Goal: Task Accomplishment & Management: Complete application form

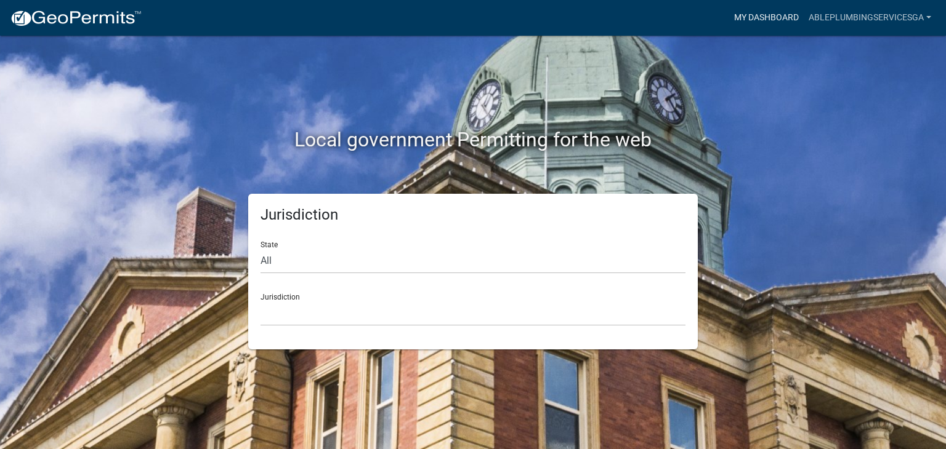
click at [776, 18] on link "My Dashboard" at bounding box center [766, 17] width 74 height 23
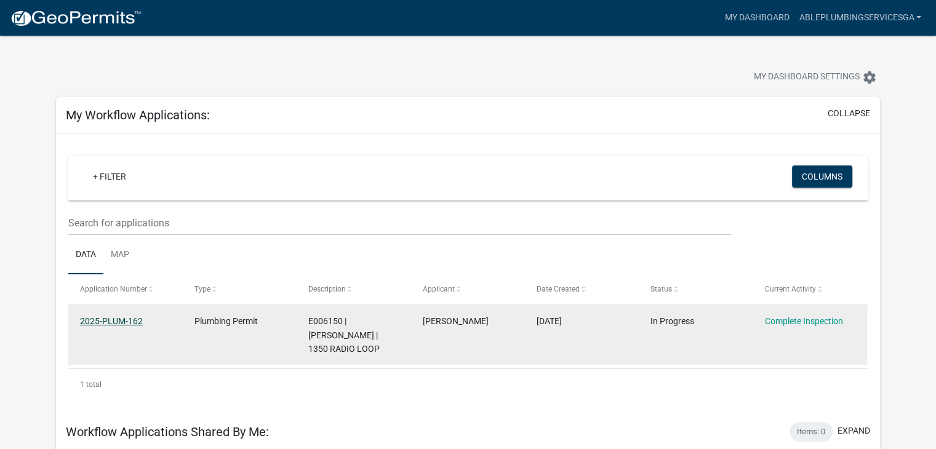
click at [123, 320] on link "2025-PLUM-162" at bounding box center [111, 321] width 63 height 10
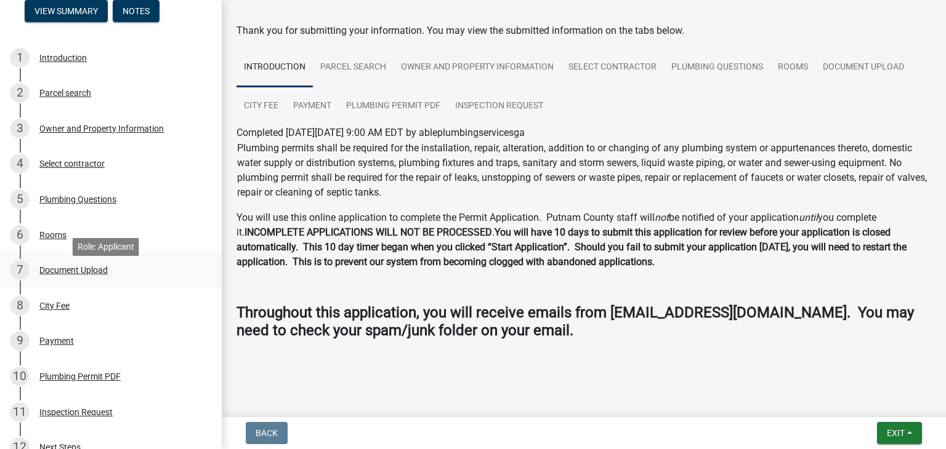
scroll to position [274, 0]
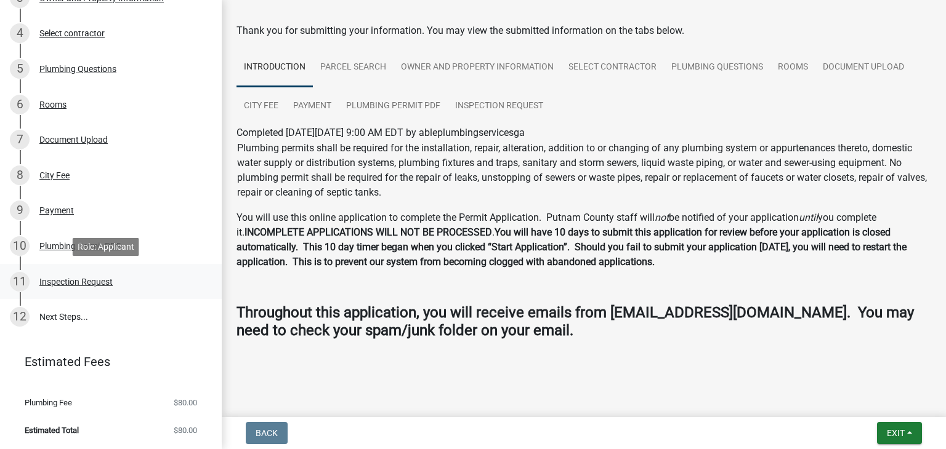
click at [64, 284] on div "Inspection Request" at bounding box center [75, 282] width 73 height 9
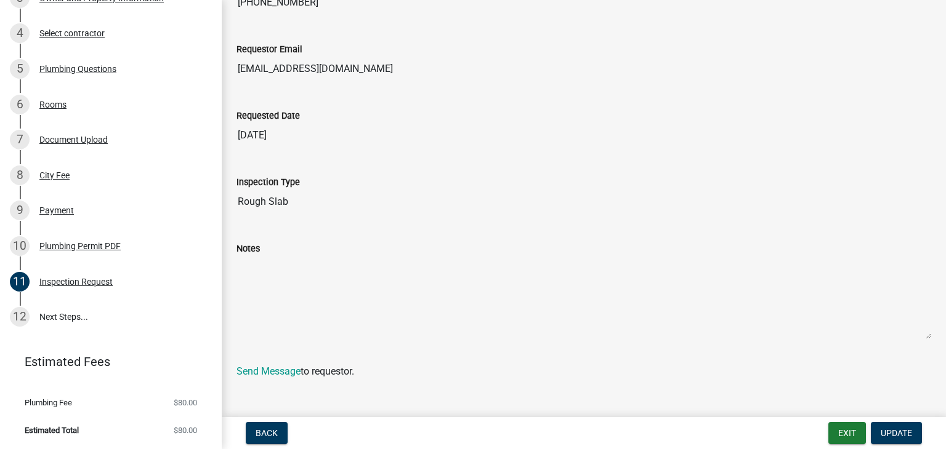
scroll to position [191, 0]
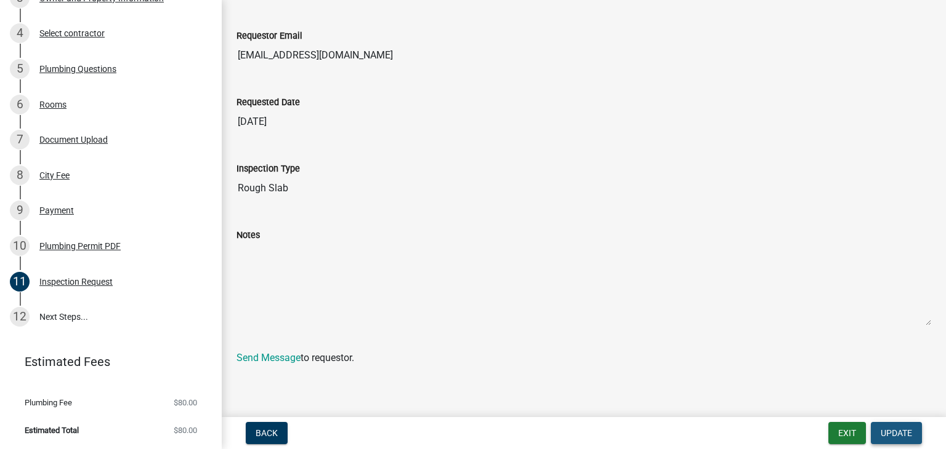
click at [896, 432] on span "Update" at bounding box center [895, 433] width 31 height 10
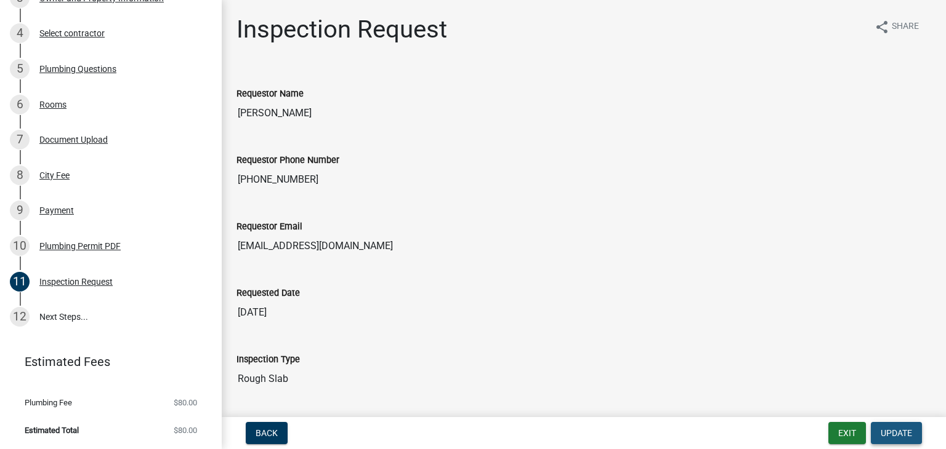
click at [890, 436] on span "Update" at bounding box center [895, 433] width 31 height 10
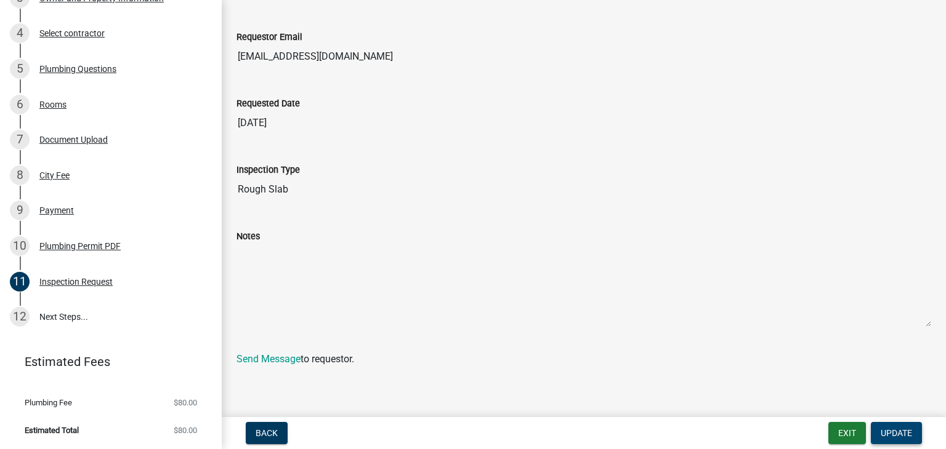
scroll to position [191, 0]
click at [63, 318] on link "12 Next Steps..." at bounding box center [111, 317] width 222 height 36
click at [63, 248] on div "Plumbing Permit PDF" at bounding box center [79, 246] width 81 height 9
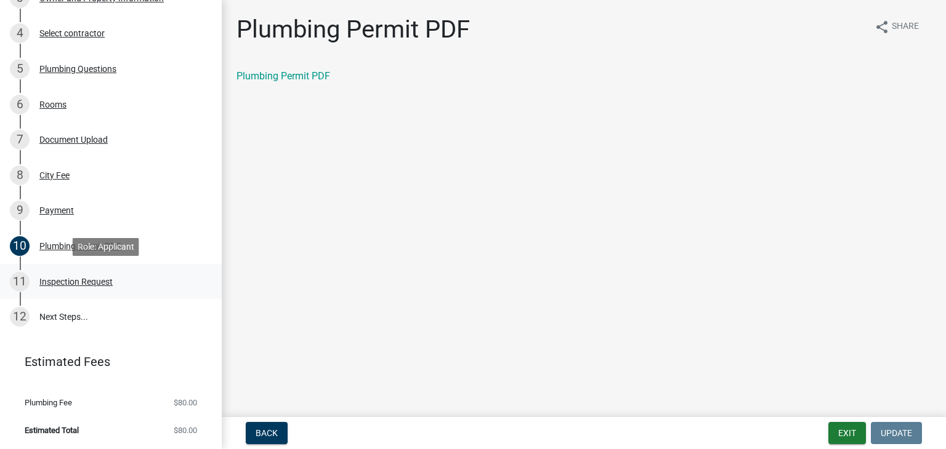
click at [68, 283] on div "Inspection Request" at bounding box center [75, 282] width 73 height 9
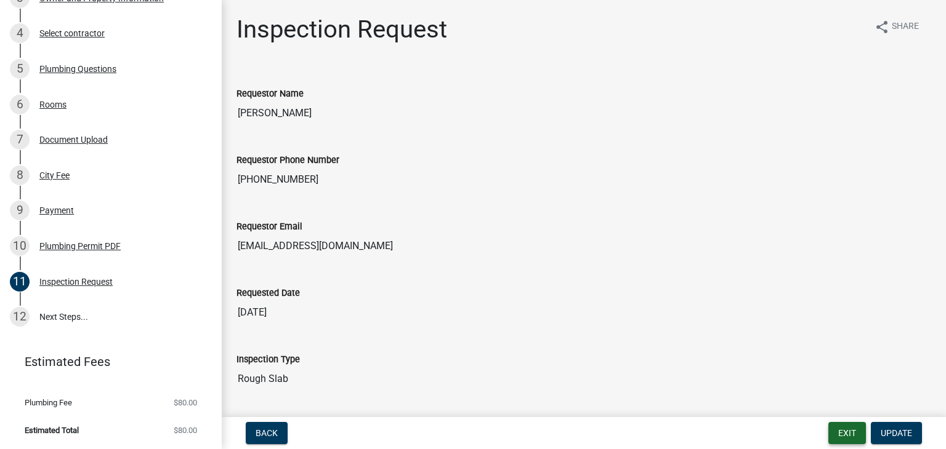
click at [842, 428] on button "Exit" at bounding box center [847, 433] width 38 height 22
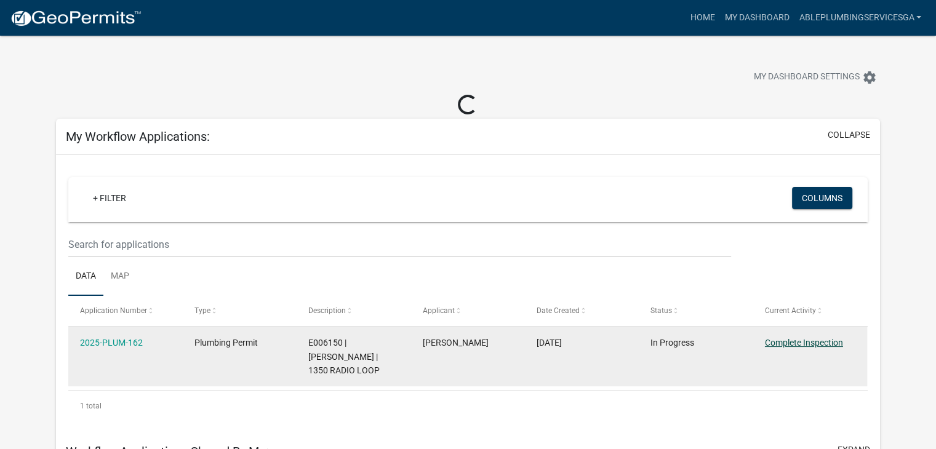
click at [782, 344] on link "Complete Inspection" at bounding box center [804, 343] width 78 height 10
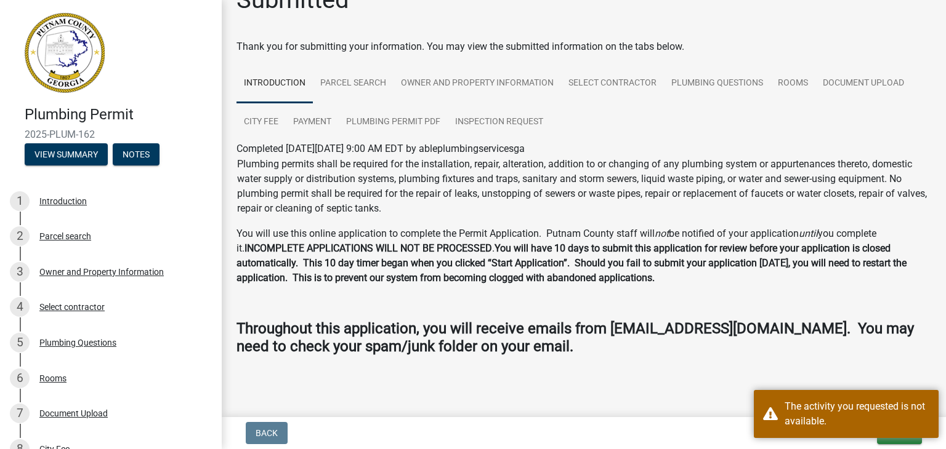
scroll to position [46, 0]
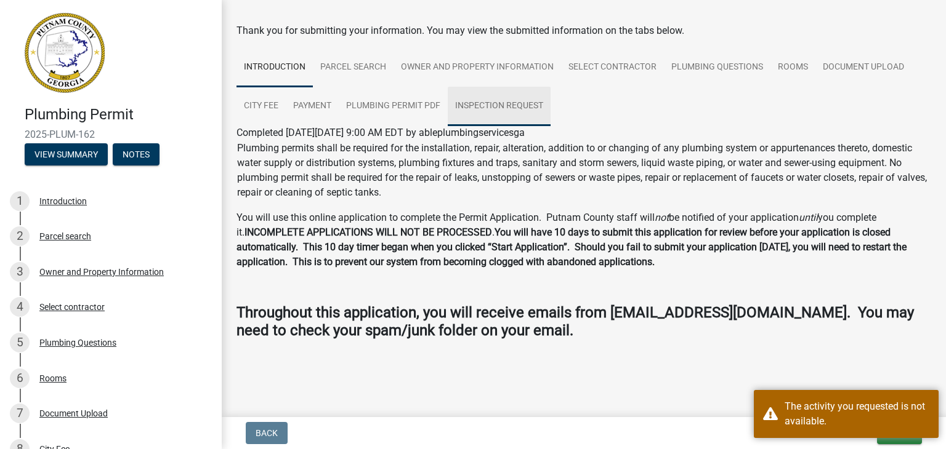
click at [497, 93] on link "Inspection Request" at bounding box center [499, 106] width 103 height 39
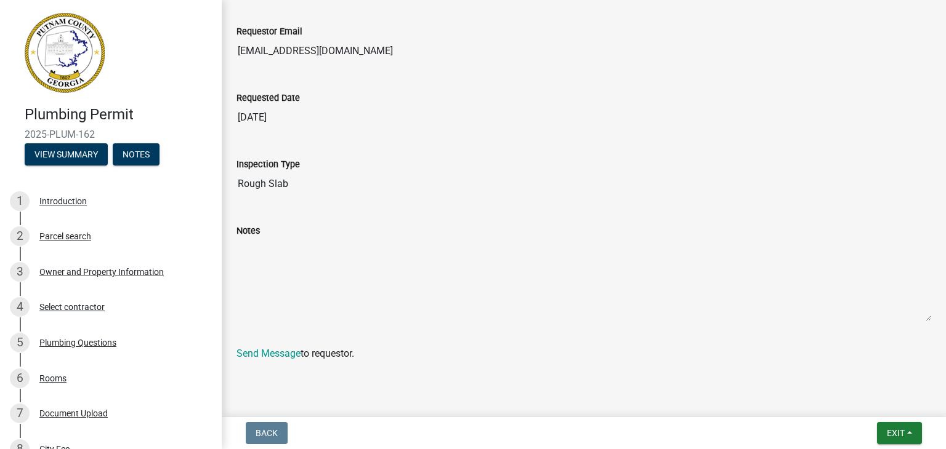
scroll to position [323, 0]
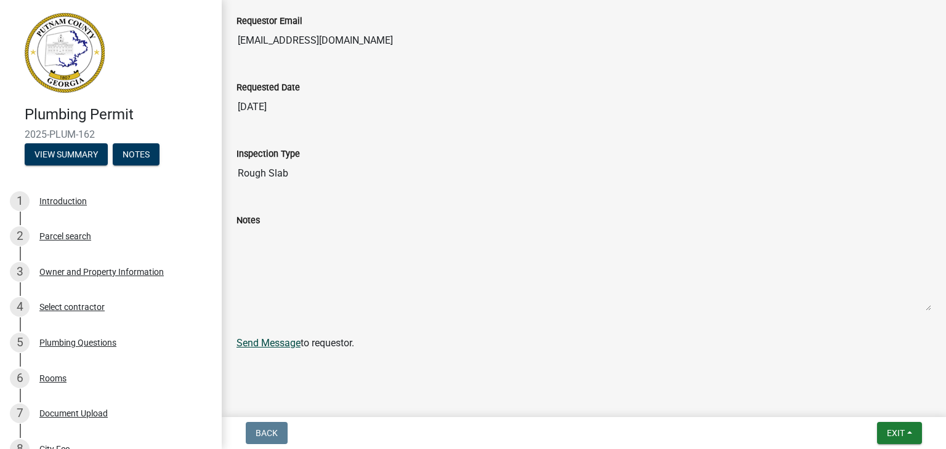
click at [278, 344] on link "Send Message" at bounding box center [268, 343] width 64 height 12
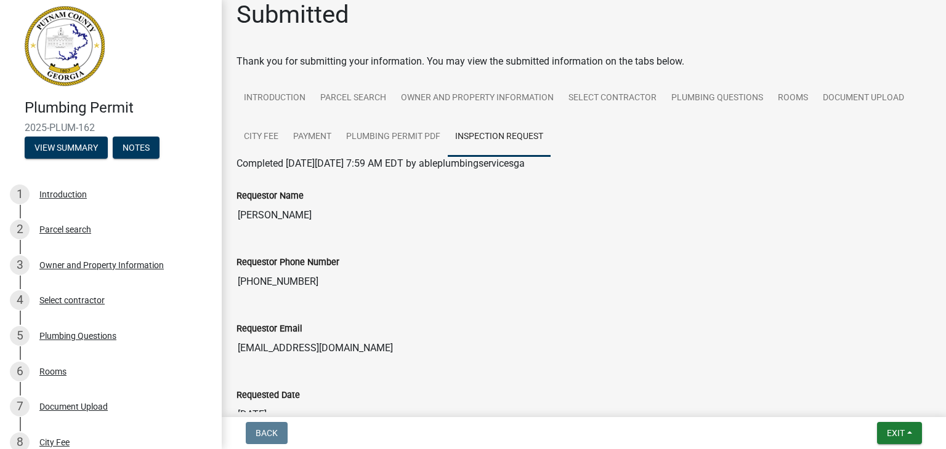
scroll to position [0, 0]
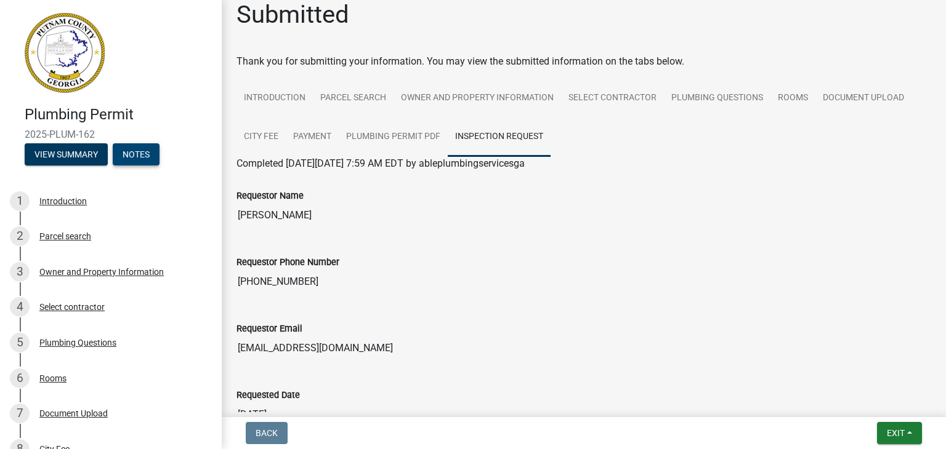
click at [131, 158] on button "Notes" at bounding box center [136, 154] width 47 height 22
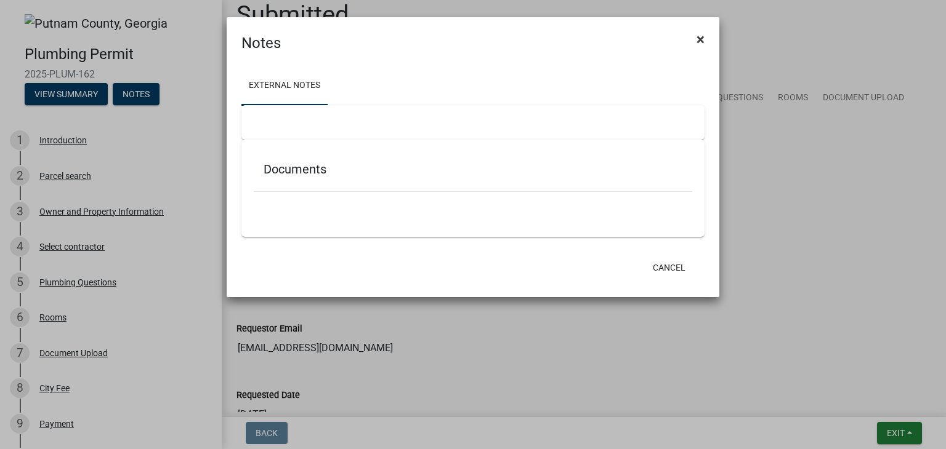
click at [699, 37] on span "×" at bounding box center [700, 39] width 8 height 17
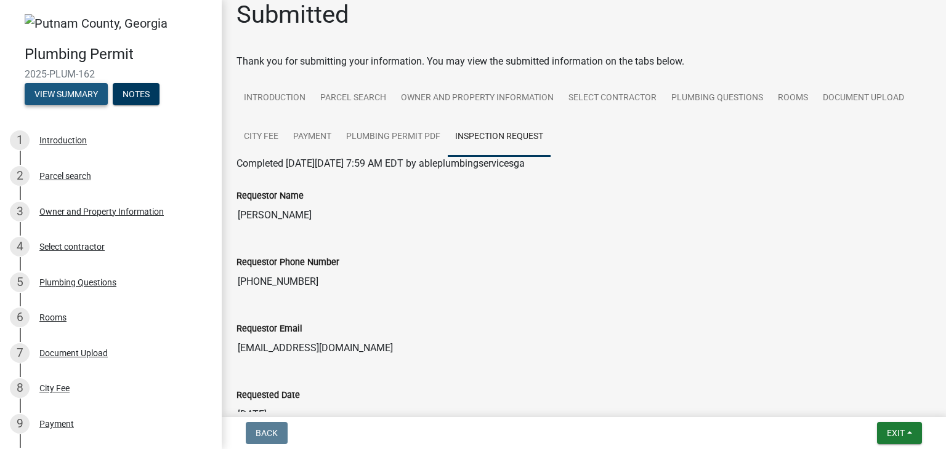
click at [60, 97] on button "View Summary" at bounding box center [66, 94] width 83 height 22
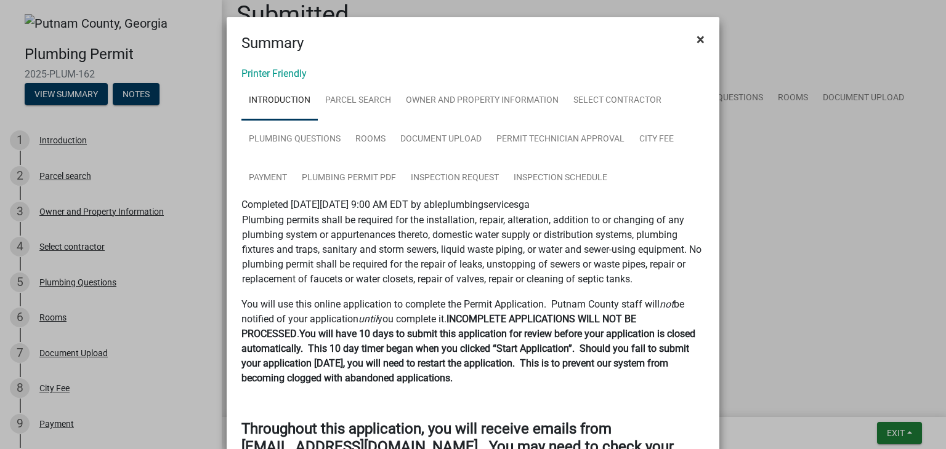
click at [699, 40] on span "×" at bounding box center [700, 39] width 8 height 17
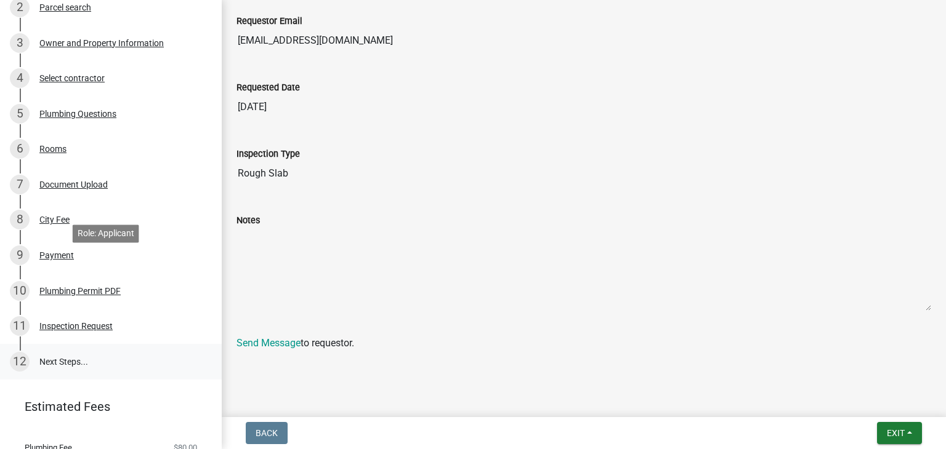
scroll to position [213, 0]
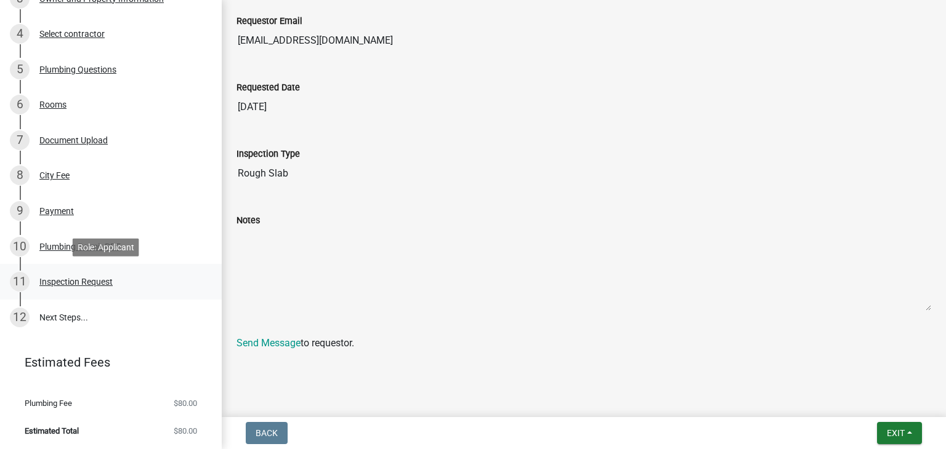
click at [45, 286] on div "Inspection Request" at bounding box center [75, 282] width 73 height 9
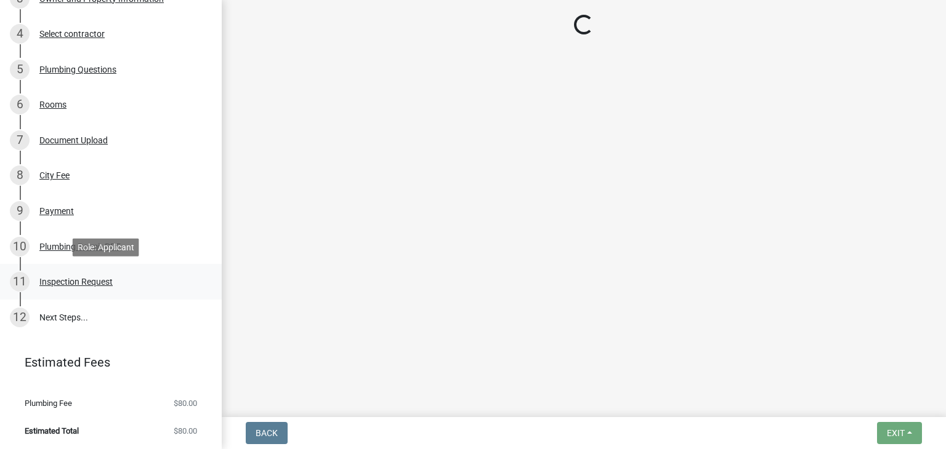
scroll to position [0, 0]
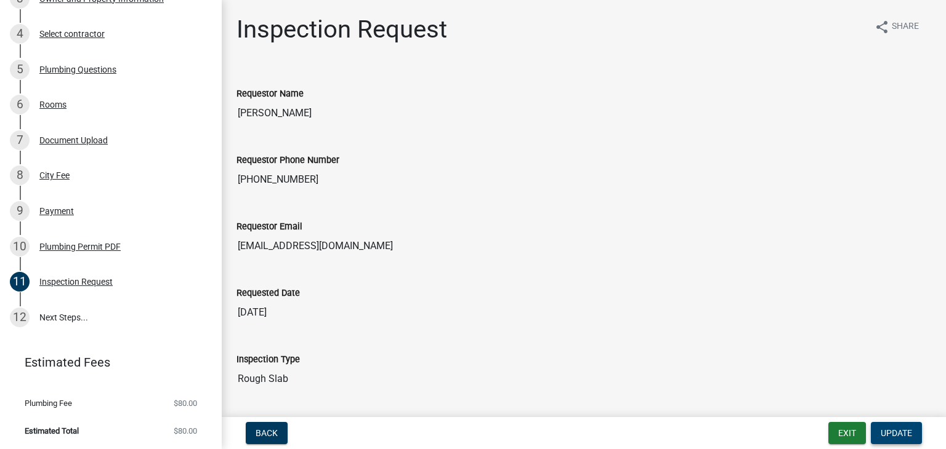
click at [895, 435] on span "Update" at bounding box center [895, 433] width 31 height 10
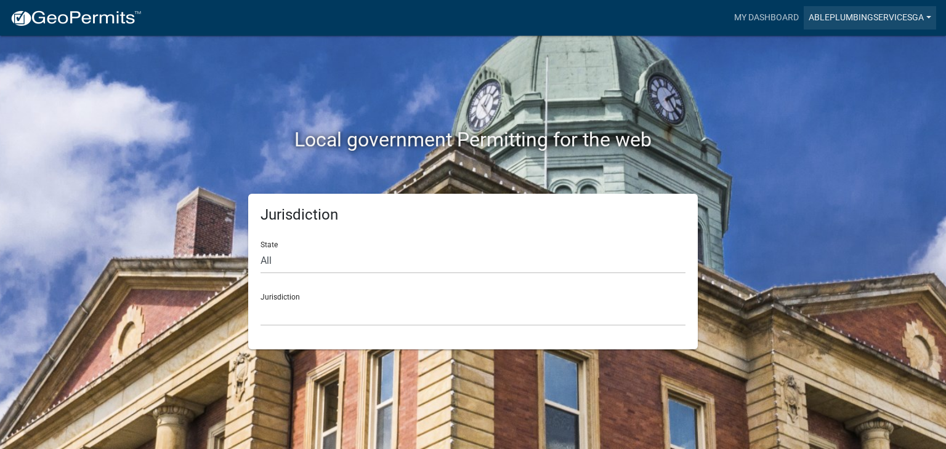
click at [866, 19] on link "ableplumbingservicesga" at bounding box center [869, 17] width 132 height 23
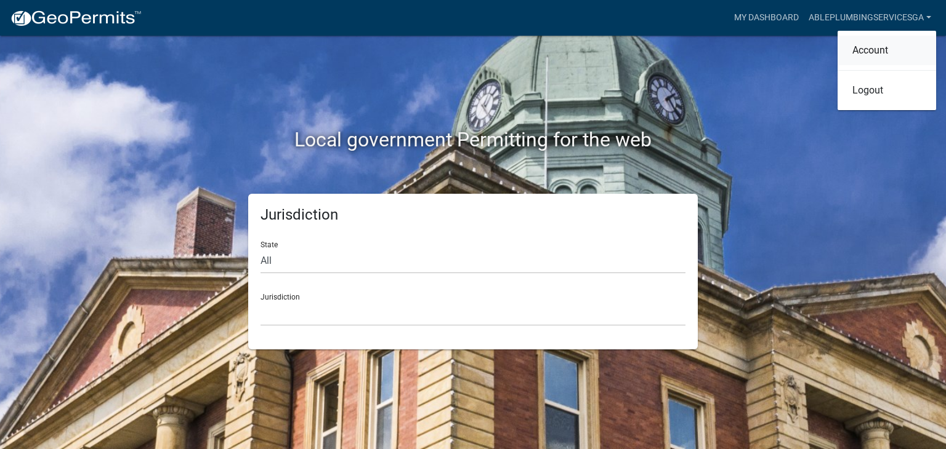
click at [870, 55] on link "Account" at bounding box center [886, 51] width 98 height 30
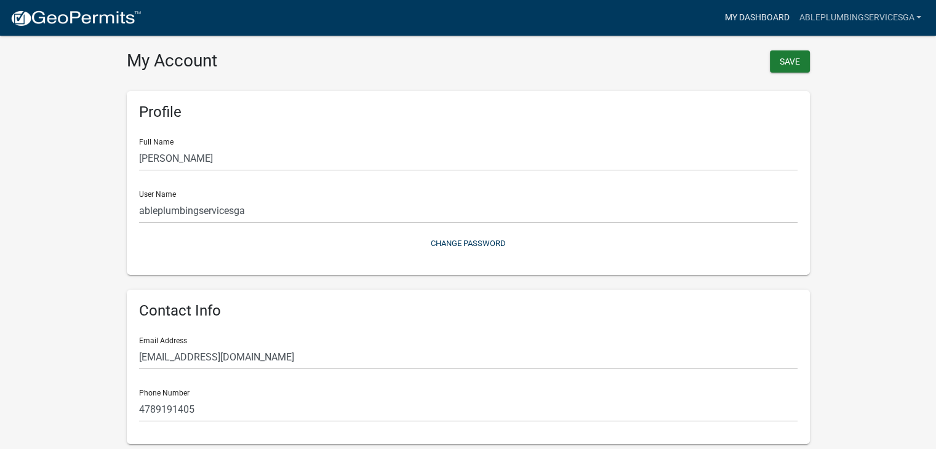
click at [765, 14] on link "My Dashboard" at bounding box center [757, 17] width 74 height 23
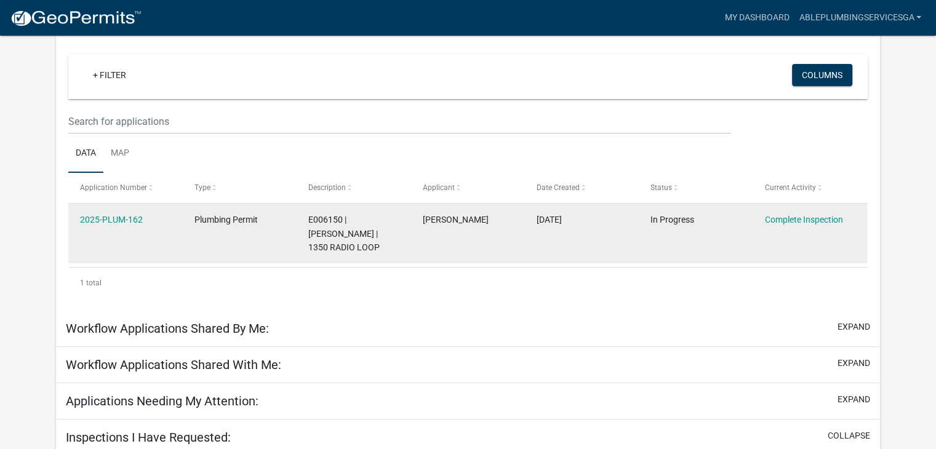
scroll to position [102, 0]
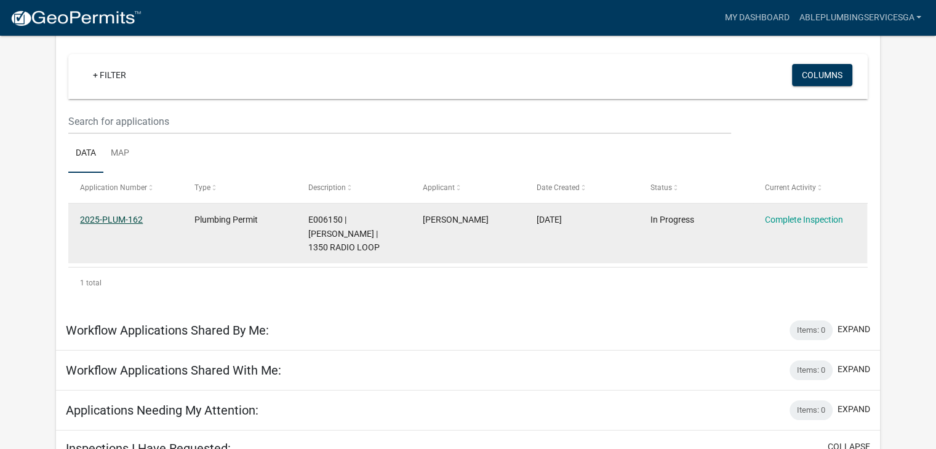
click at [123, 217] on link "2025-PLUM-162" at bounding box center [111, 220] width 63 height 10
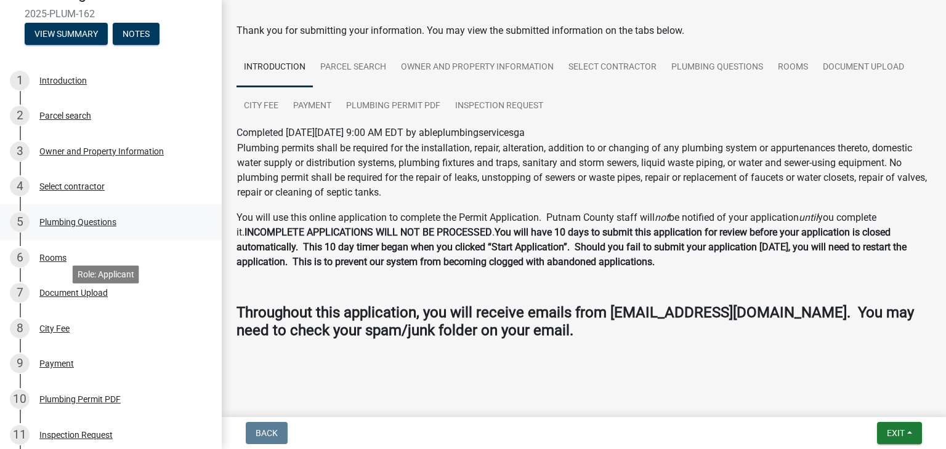
scroll to position [274, 0]
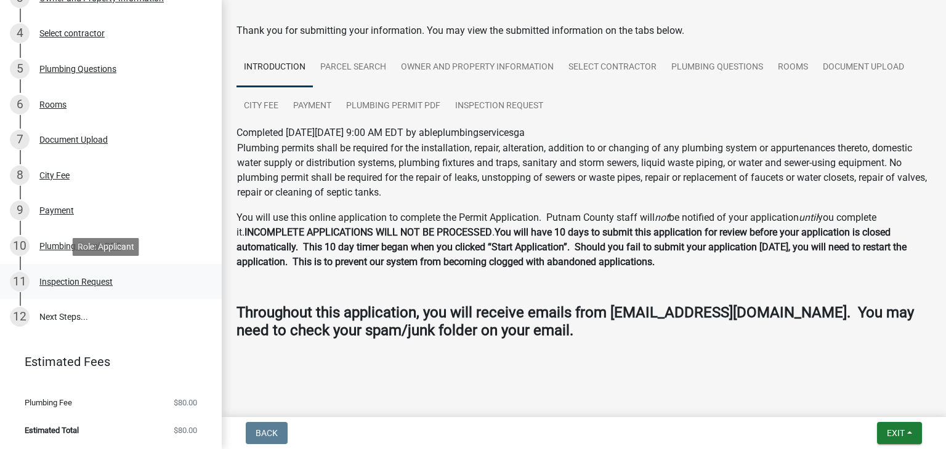
click at [87, 284] on div "Inspection Request" at bounding box center [75, 282] width 73 height 9
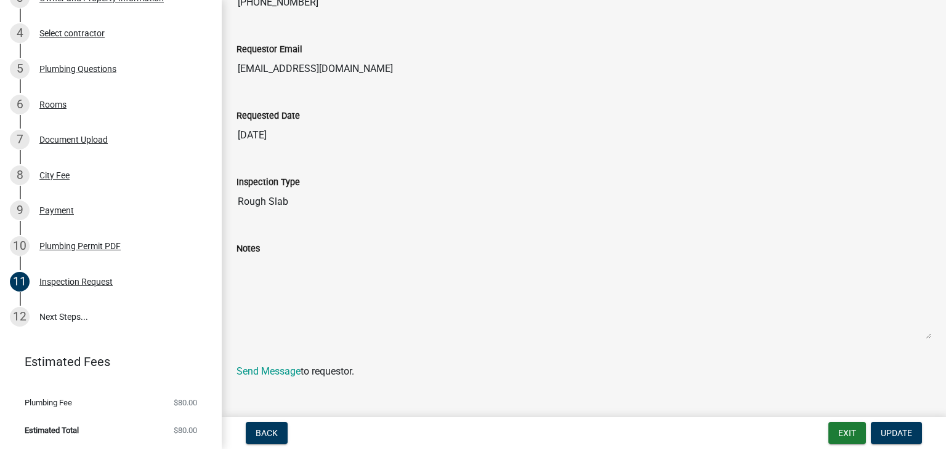
scroll to position [191, 0]
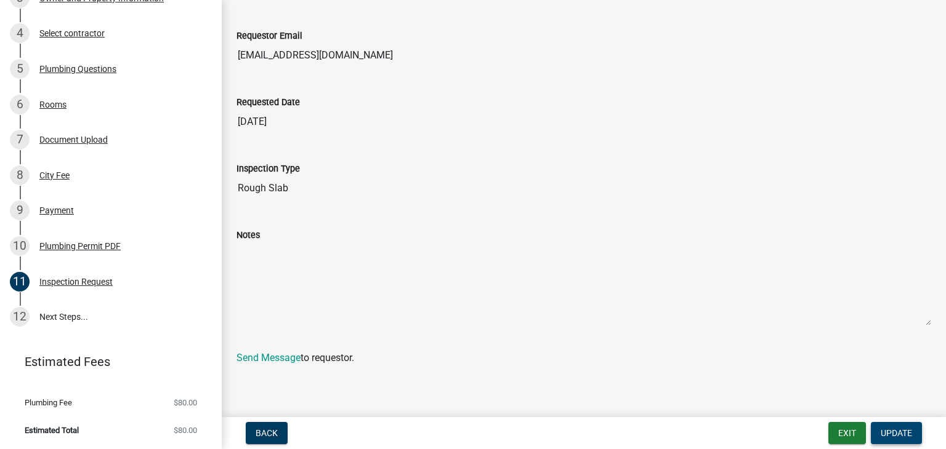
click at [896, 438] on button "Update" at bounding box center [895, 433] width 51 height 22
click at [898, 433] on span "Update" at bounding box center [895, 433] width 31 height 10
